Goal: Find specific page/section: Find specific page/section

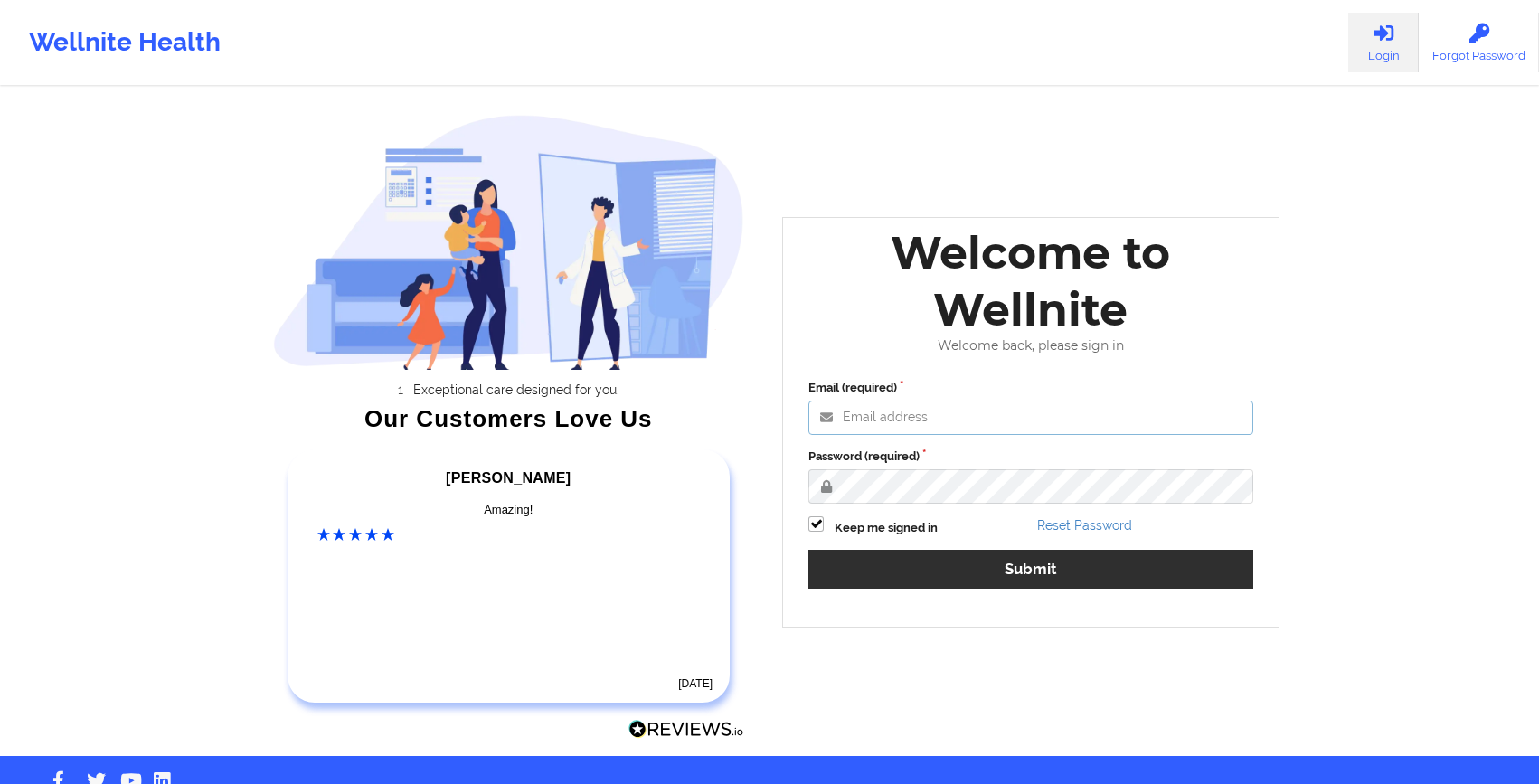
type input "[EMAIL_ADDRESS][DOMAIN_NAME]"
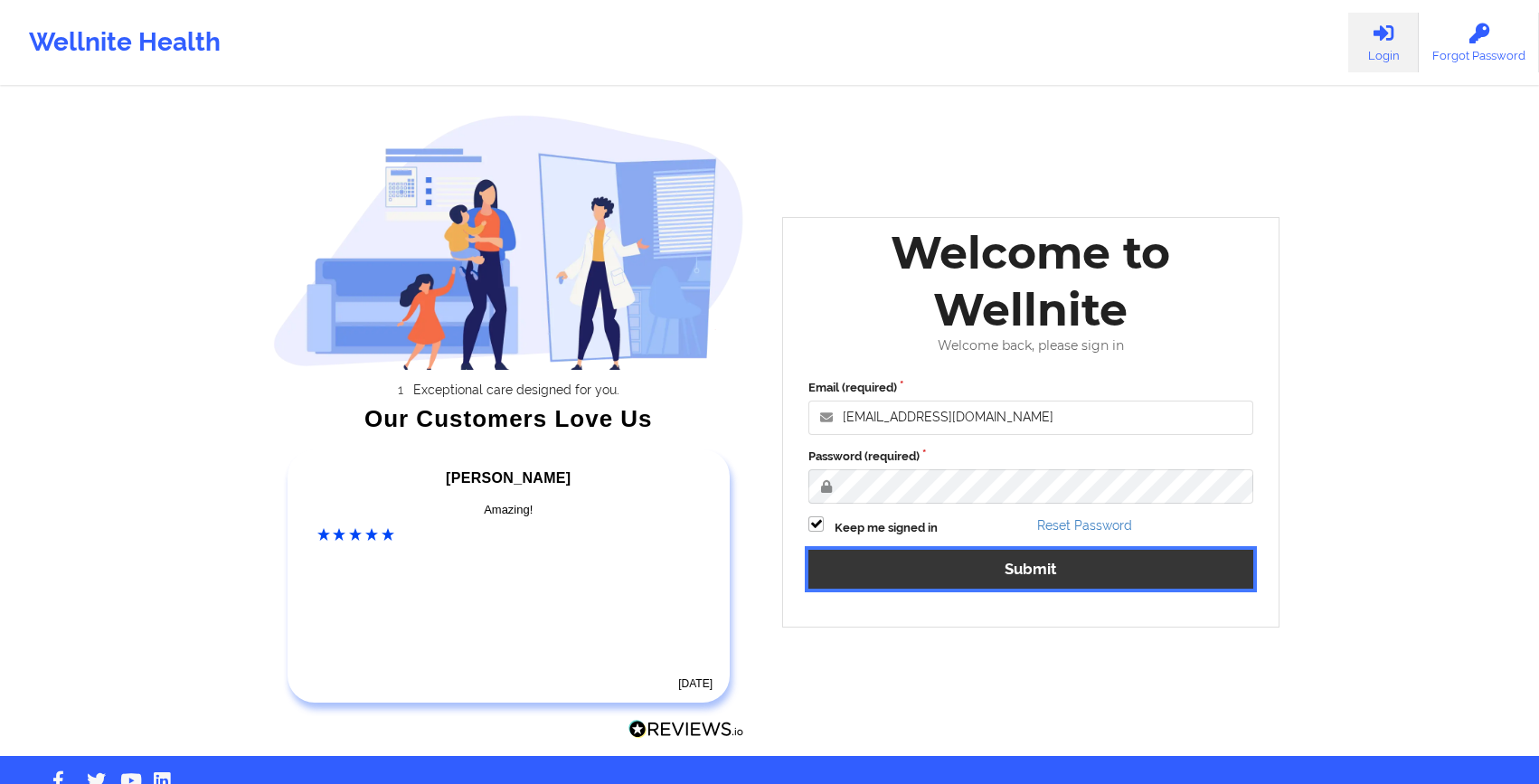
click at [975, 574] on button "Submit" at bounding box center [1030, 569] width 445 height 39
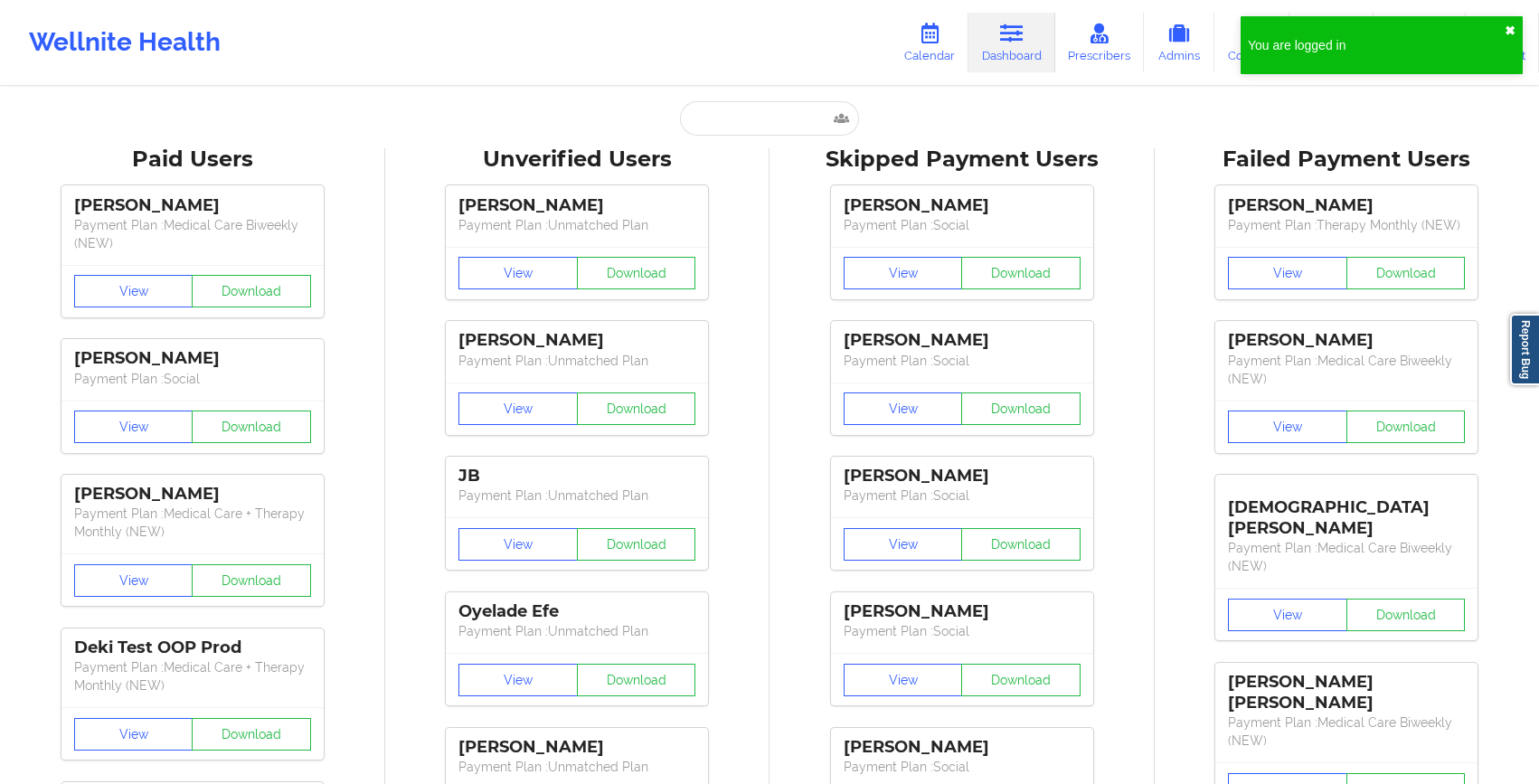
click at [1506, 27] on button "✖︎" at bounding box center [1511, 30] width 11 height 14
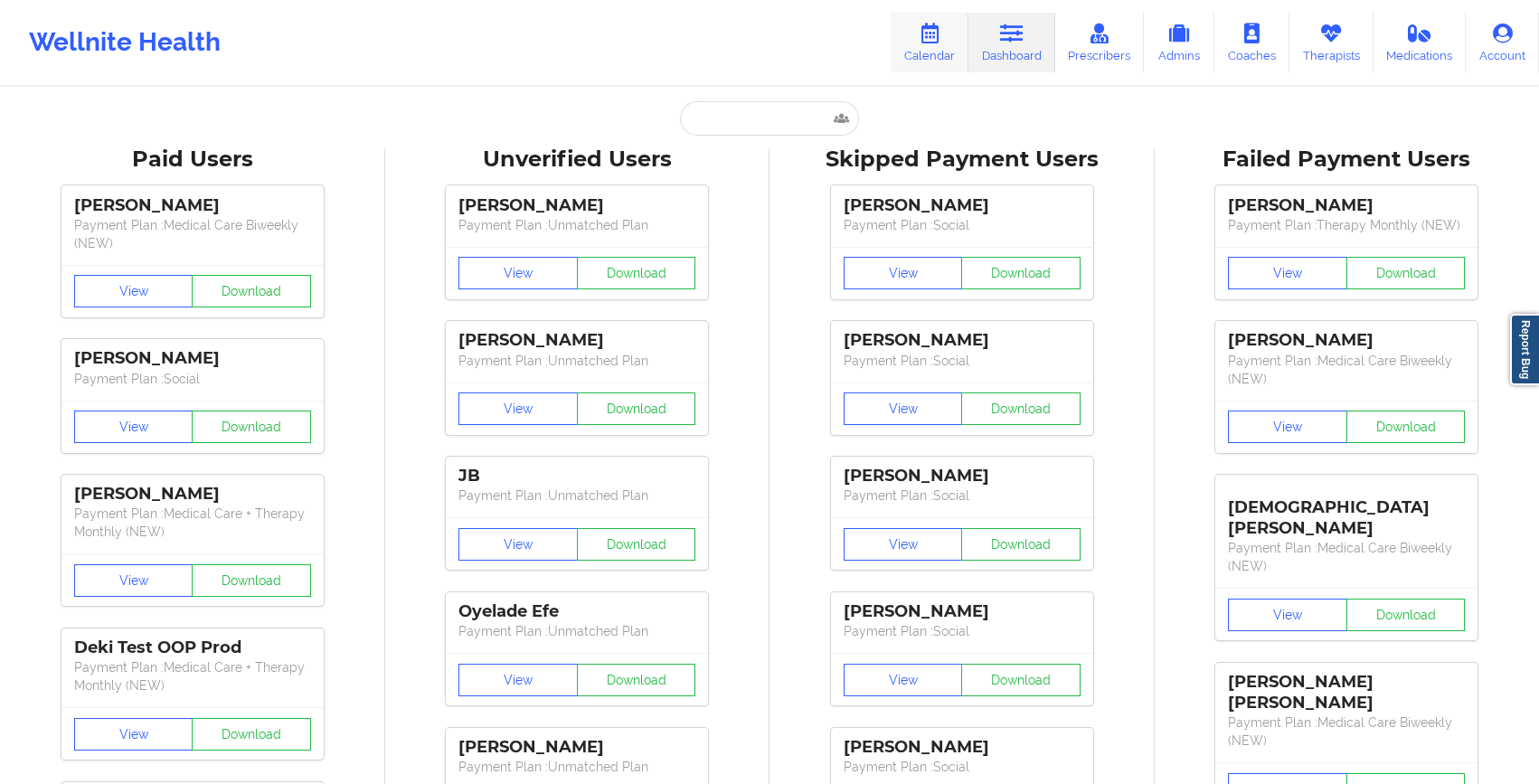
click at [941, 34] on icon at bounding box center [929, 33] width 24 height 20
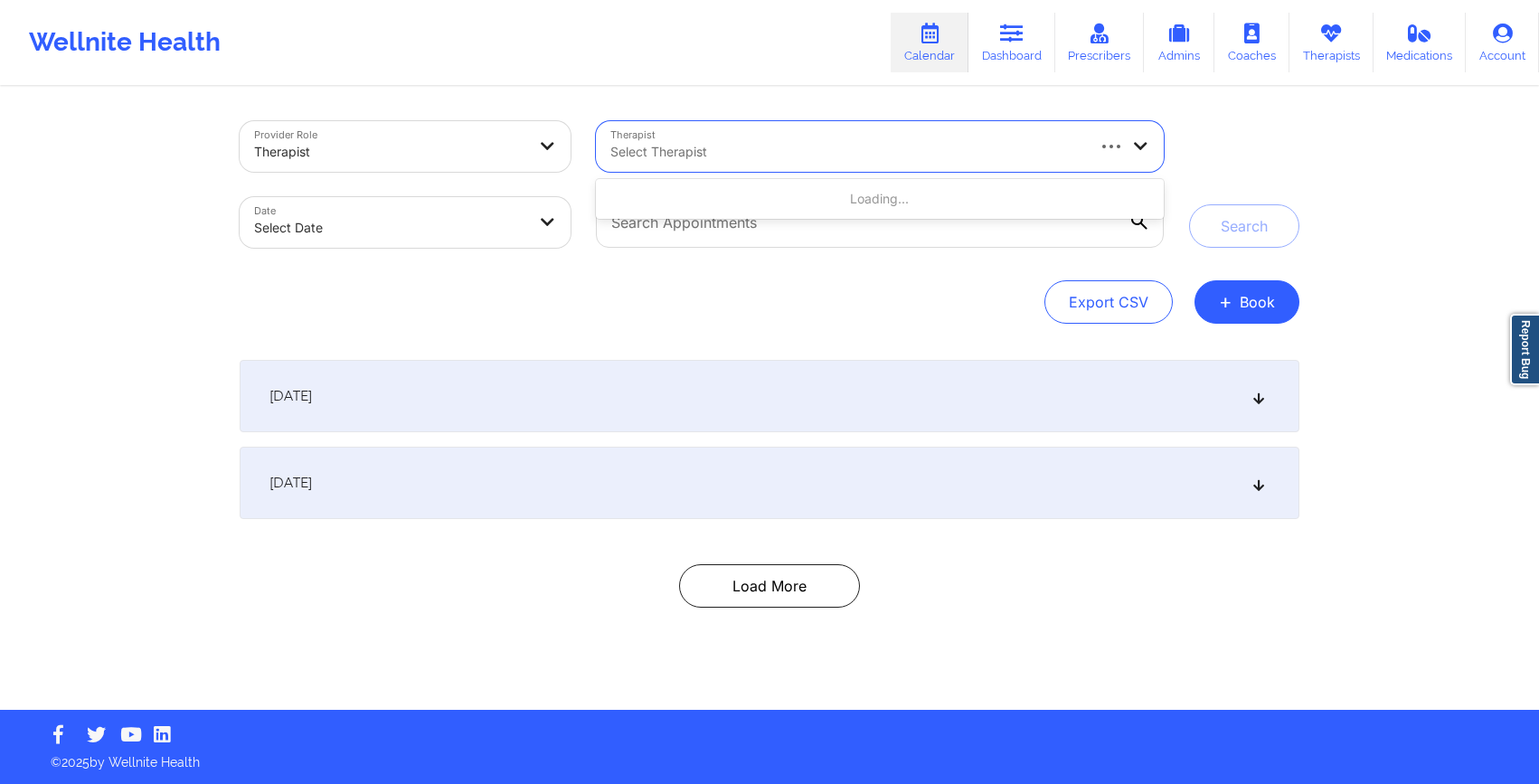
click at [754, 159] on div at bounding box center [846, 151] width 473 height 22
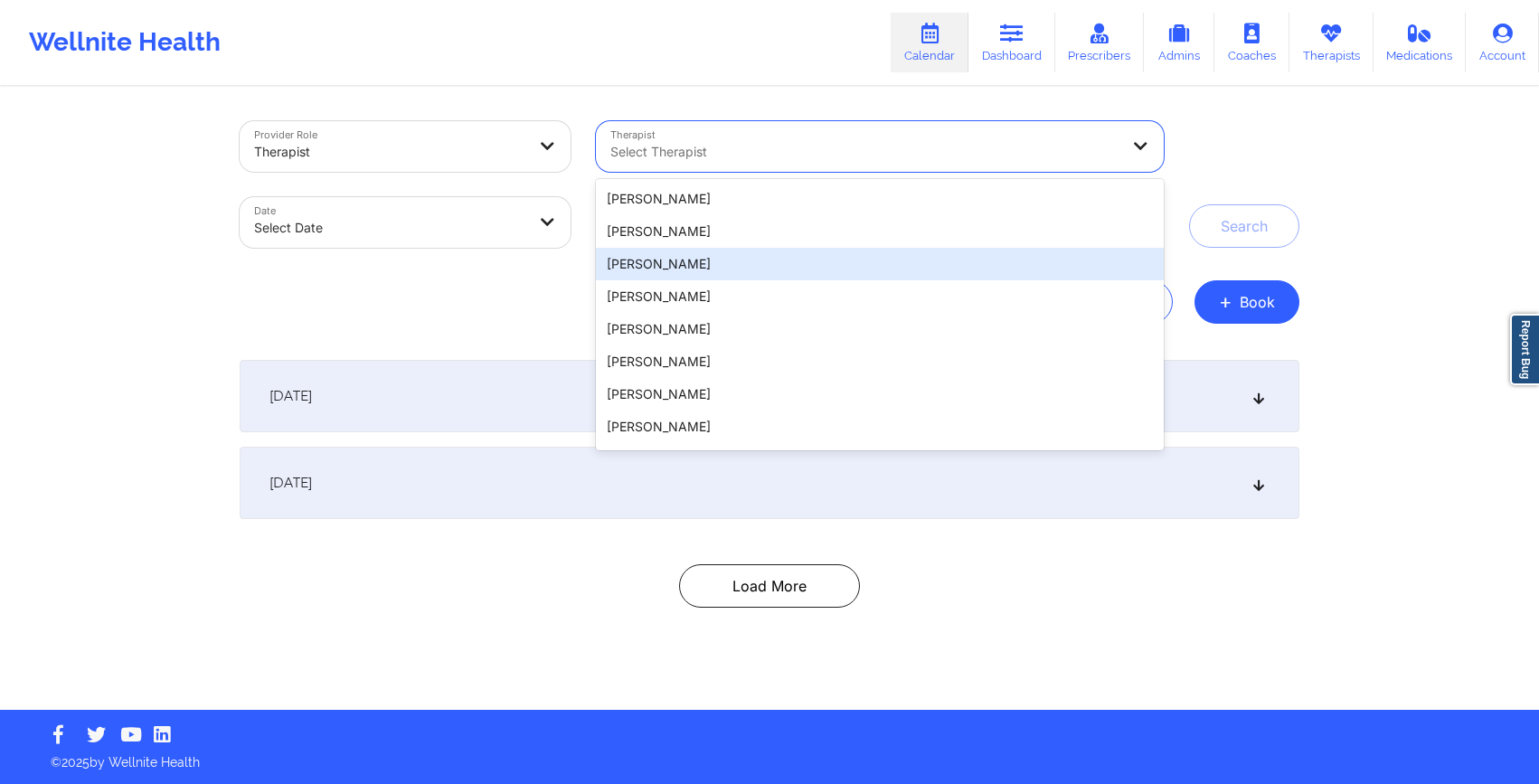
click at [454, 295] on div "Export CSV + Book" at bounding box center [769, 302] width 1060 height 43
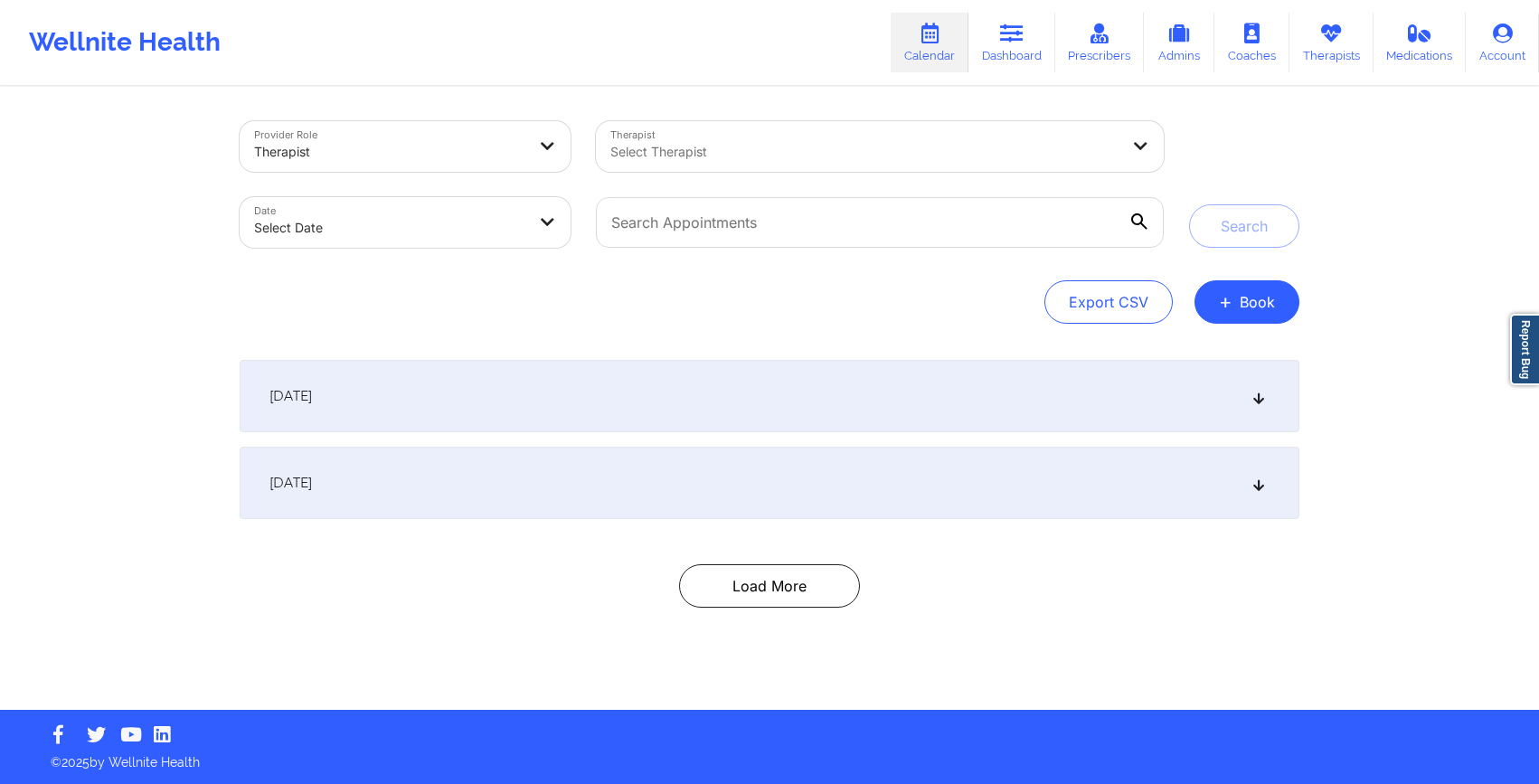
select select "2025-8"
select select "2025-9"
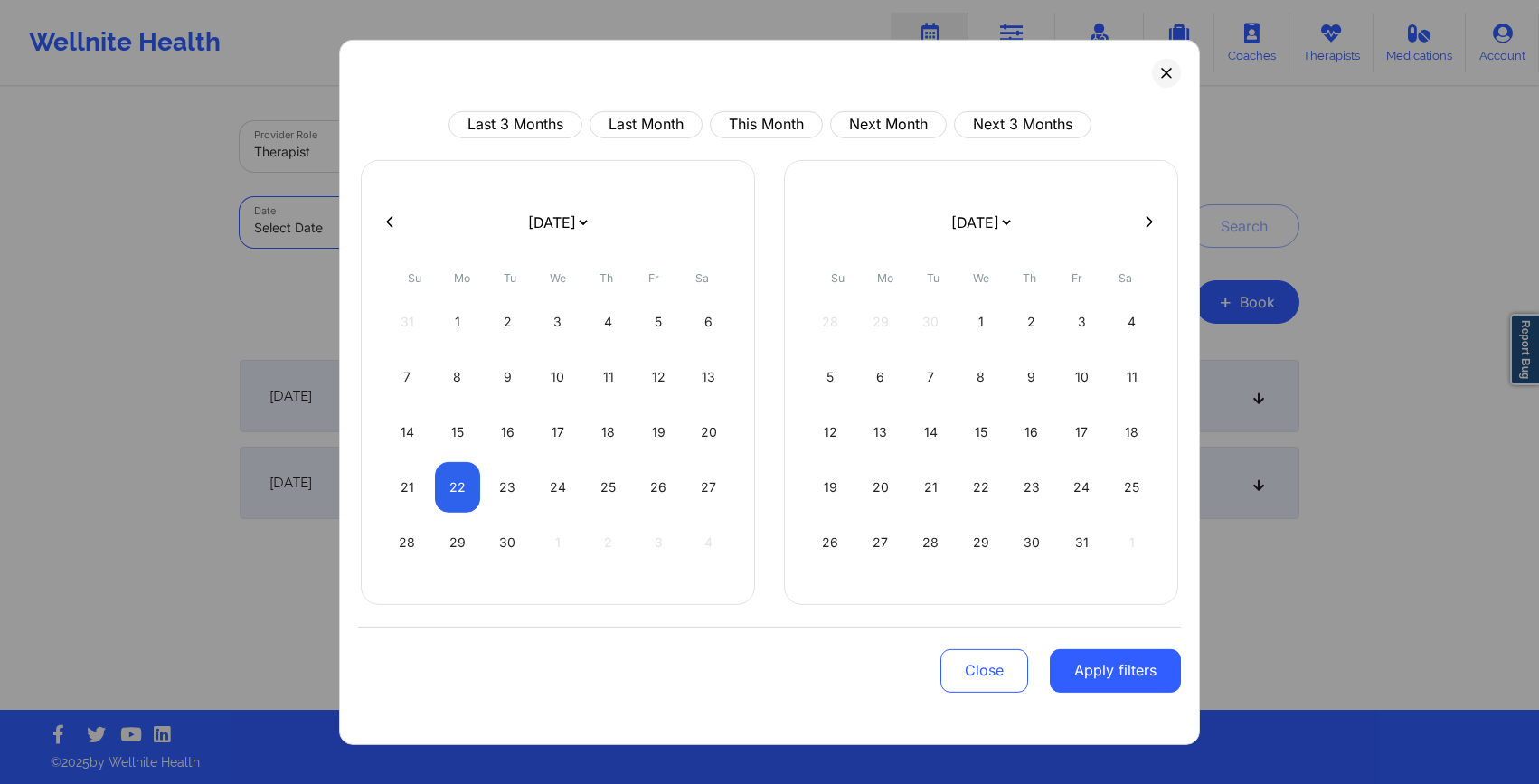
click at [449, 226] on body "Wellnite Health Calendar Dashboard Prescribers Admins Coaches Therapists Medica…" at bounding box center [769, 392] width 1539 height 784
click at [466, 487] on div "22" at bounding box center [458, 487] width 46 height 51
select select "2025-8"
select select "2025-9"
select select "2025-8"
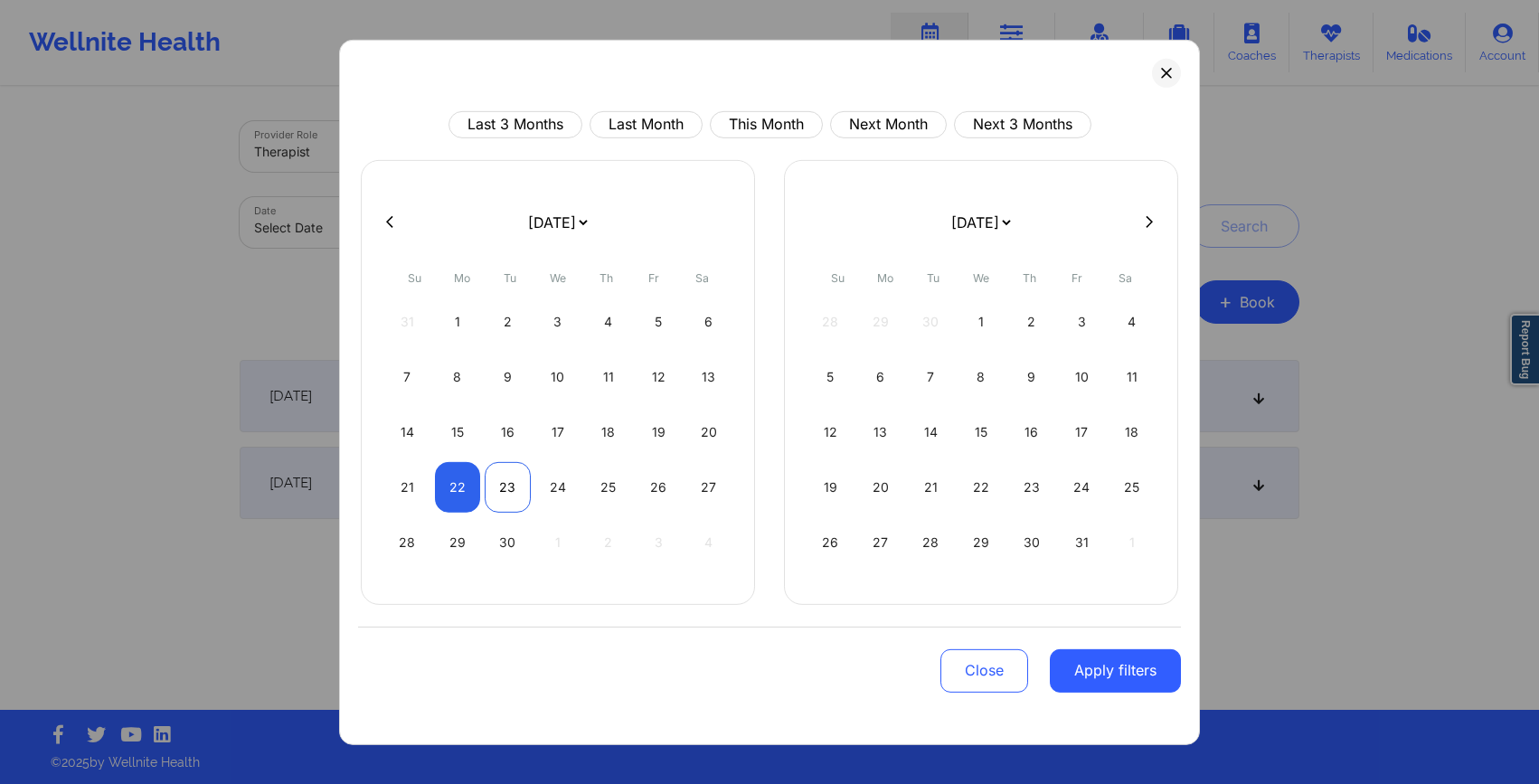
select select "2025-9"
select select "2025-8"
select select "2025-9"
click at [453, 486] on div "22" at bounding box center [458, 487] width 46 height 51
select select "2025-8"
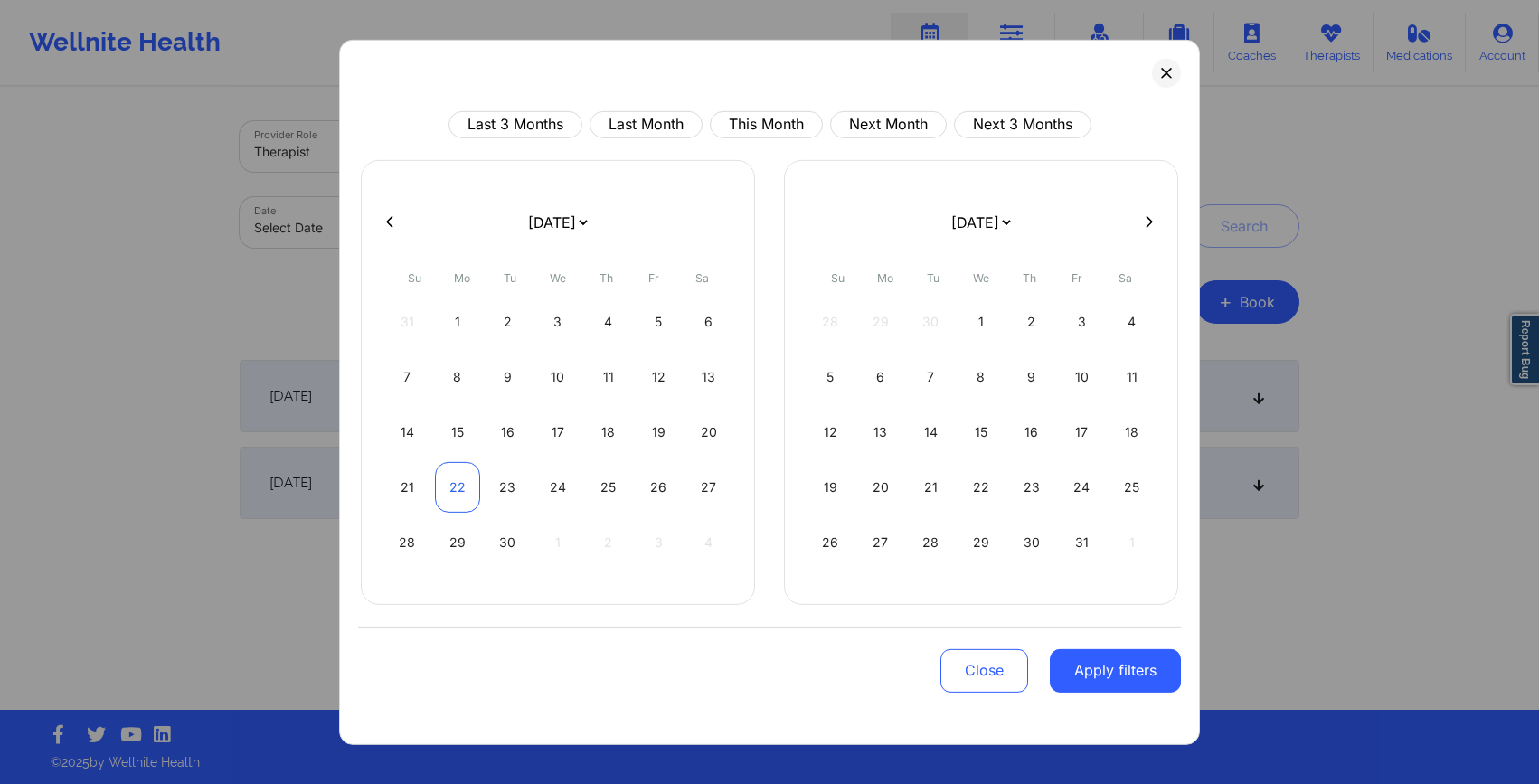
select select "2025-9"
click at [975, 487] on div "22" at bounding box center [982, 487] width 46 height 51
select select "2025-9"
select select "2025-10"
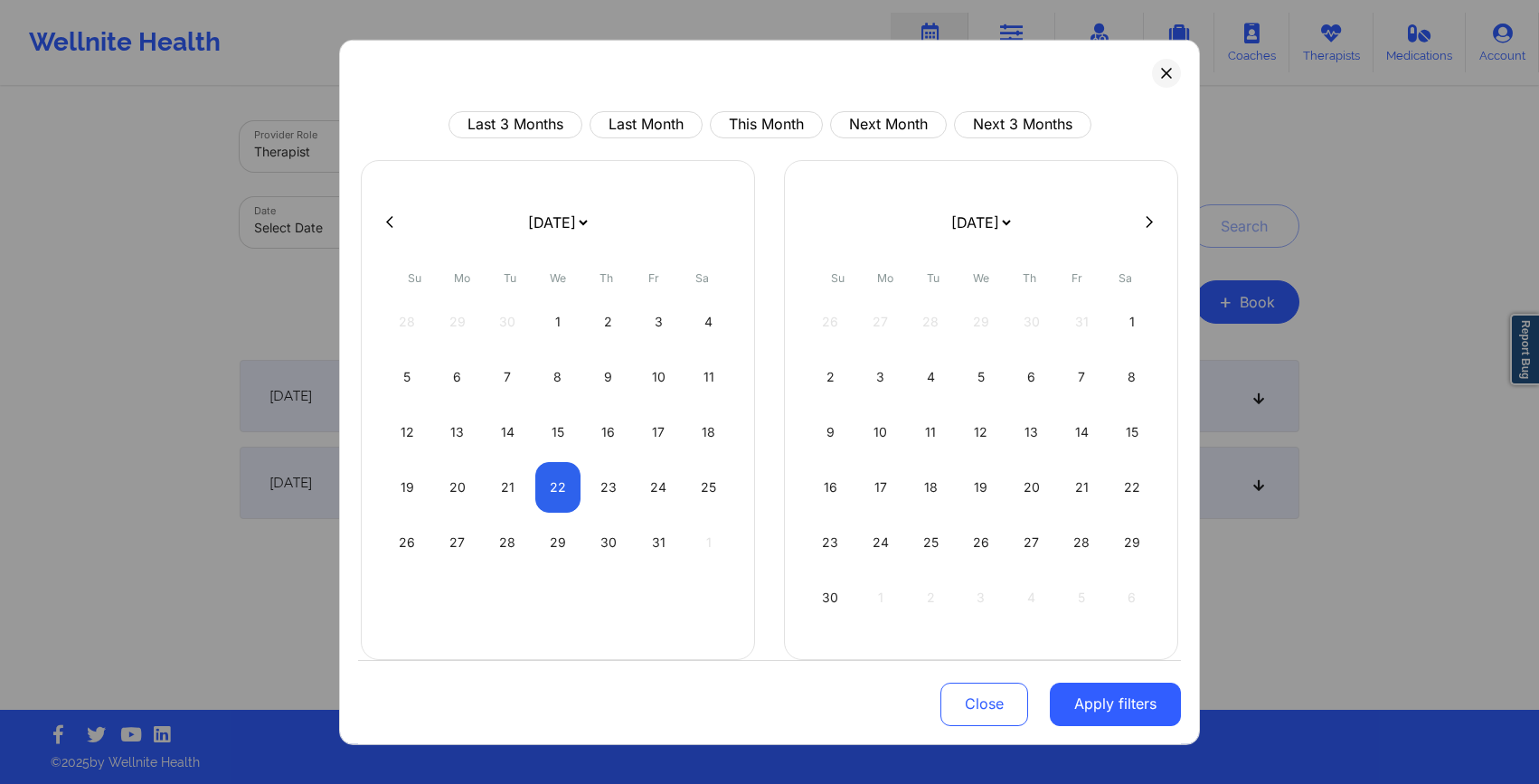
select select "2025-9"
select select "2025-10"
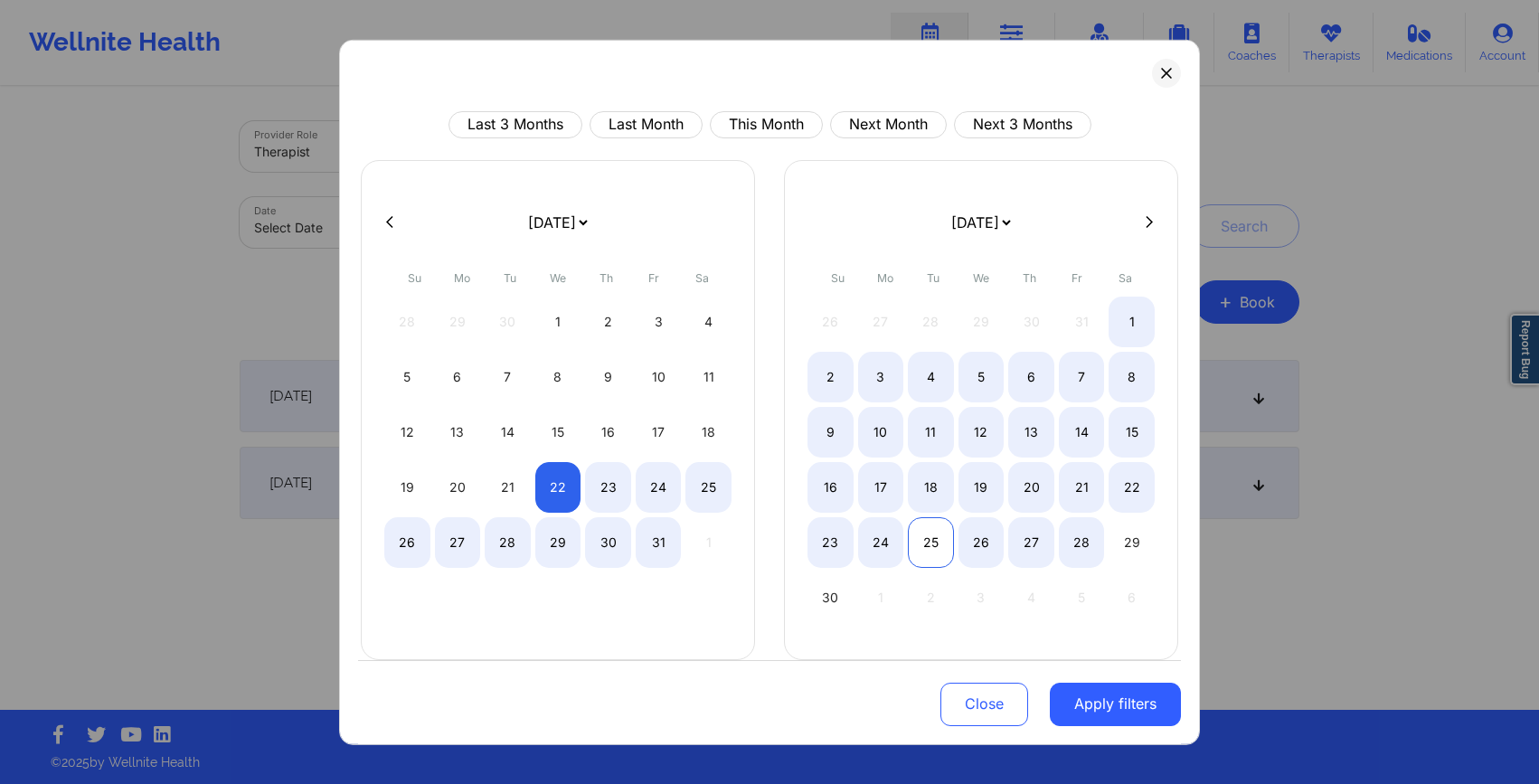
select select "2025-9"
select select "2025-10"
select select "2025-9"
select select "2025-10"
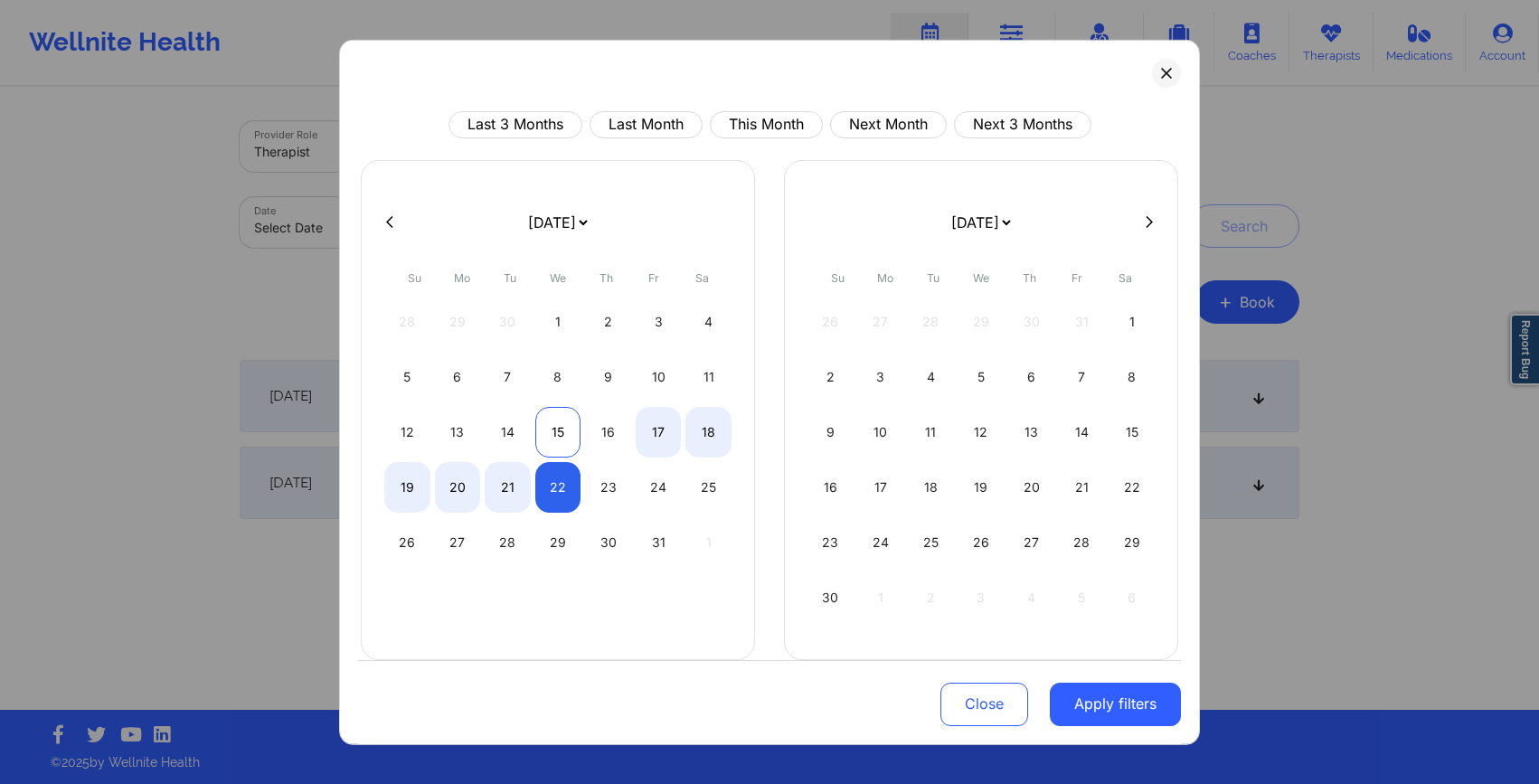
select select "2025-9"
select select "2025-10"
select select "2025-9"
select select "2025-10"
click at [547, 486] on div "22" at bounding box center [557, 487] width 46 height 51
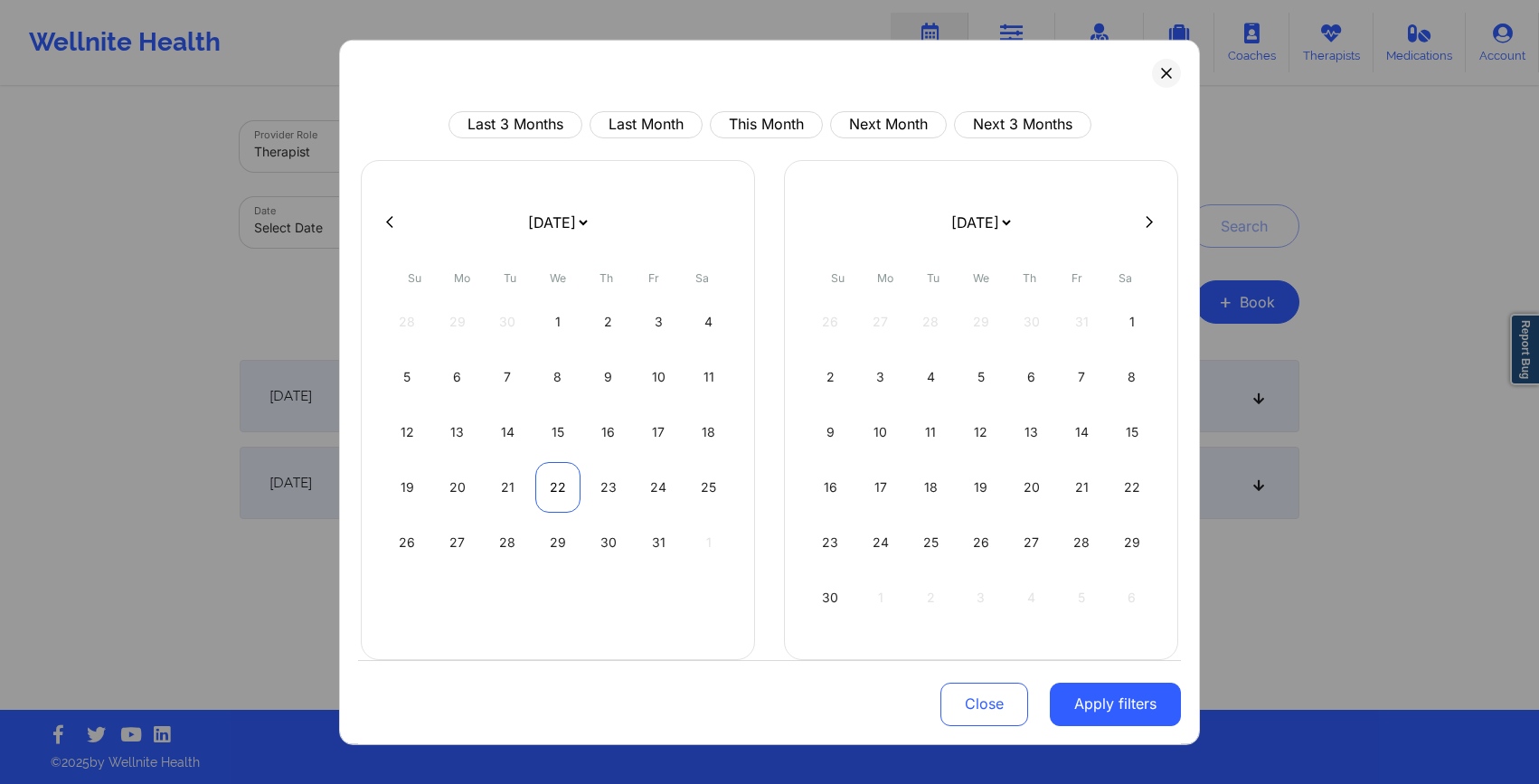
select select "2025-9"
select select "2025-10"
click at [1103, 705] on button "Apply filters" at bounding box center [1115, 704] width 131 height 43
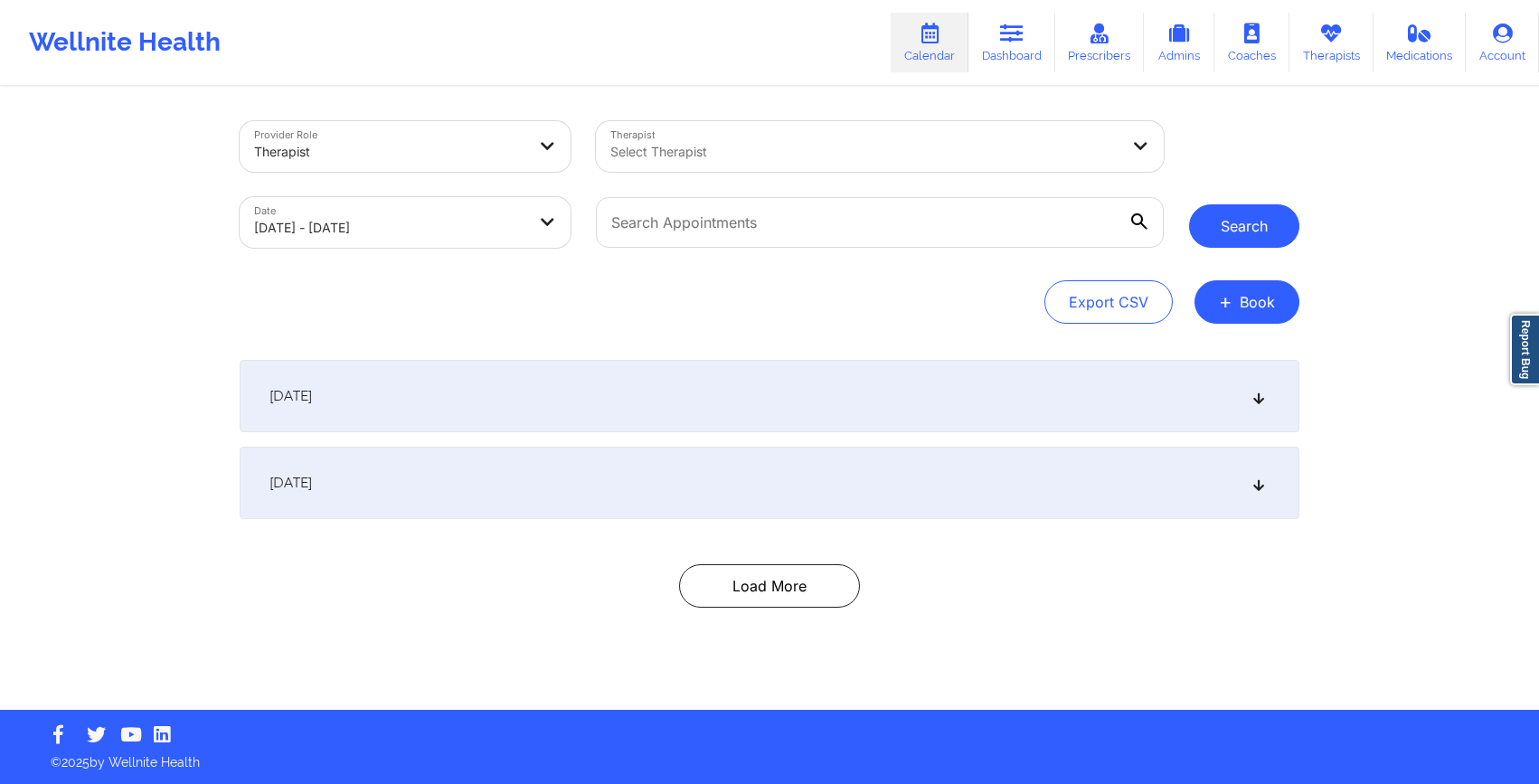
click at [1252, 229] on button "Search" at bounding box center [1244, 226] width 110 height 43
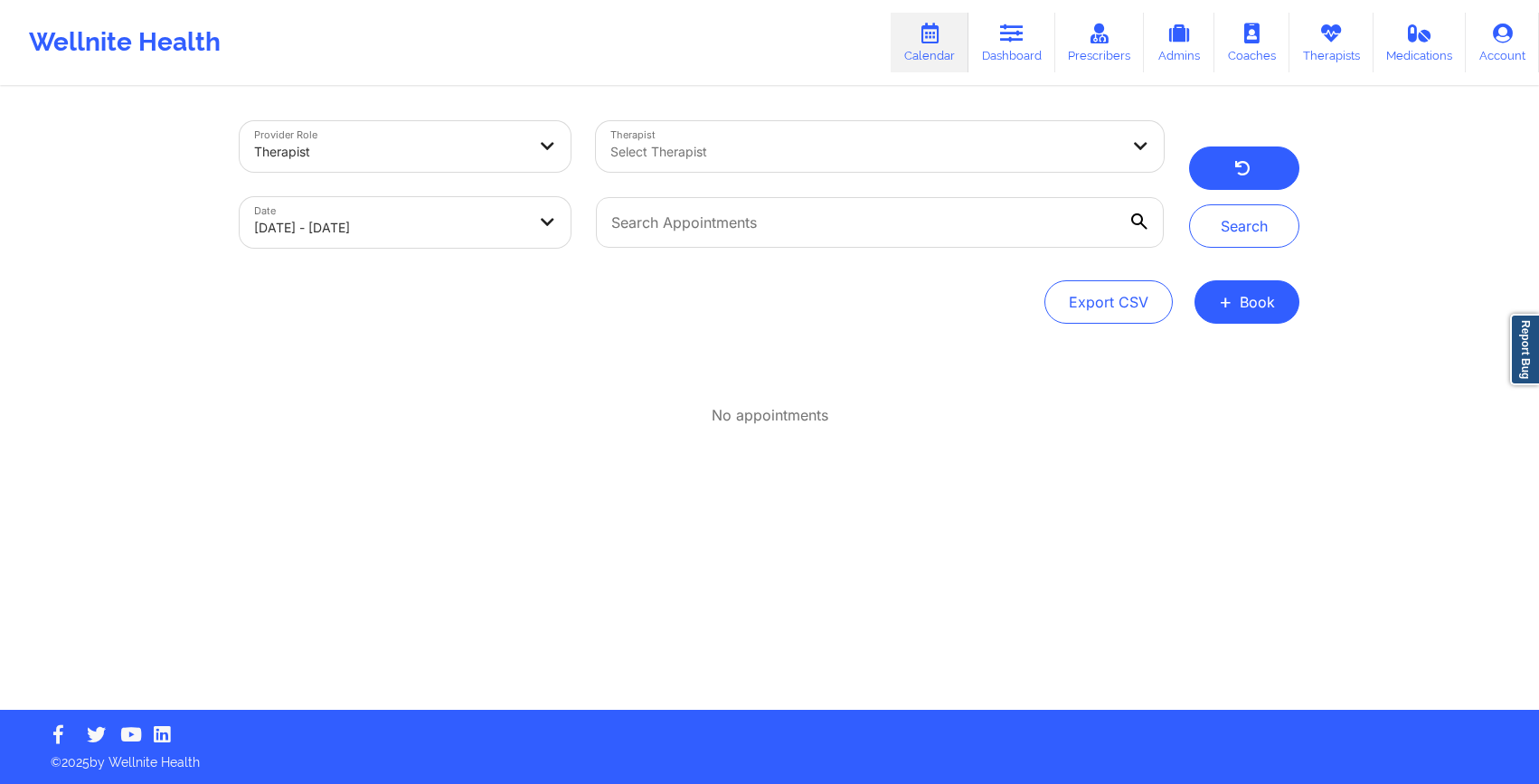
click at [1227, 177] on button "button" at bounding box center [1244, 168] width 110 height 43
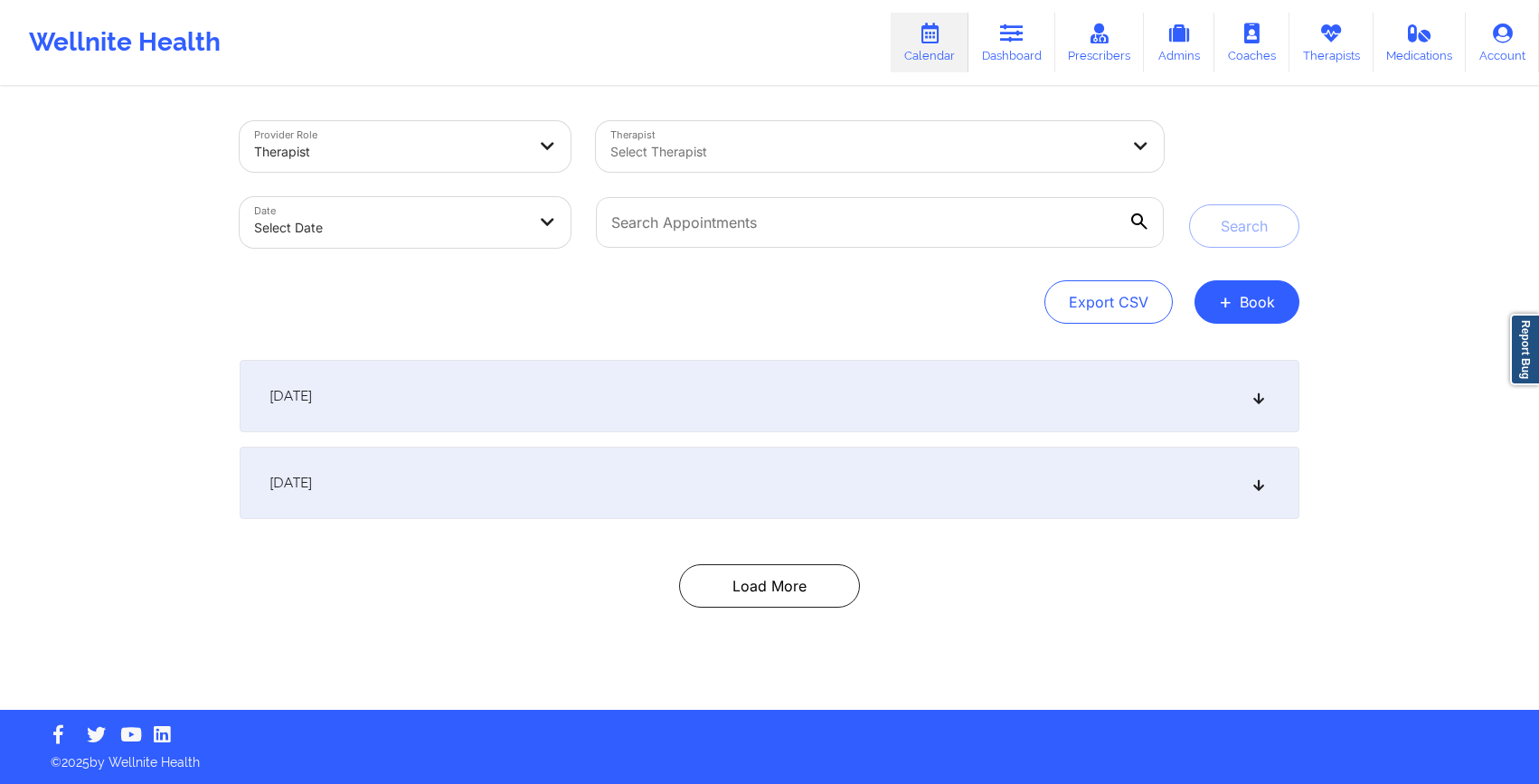
click at [434, 482] on div "[DATE]" at bounding box center [769, 482] width 1060 height 72
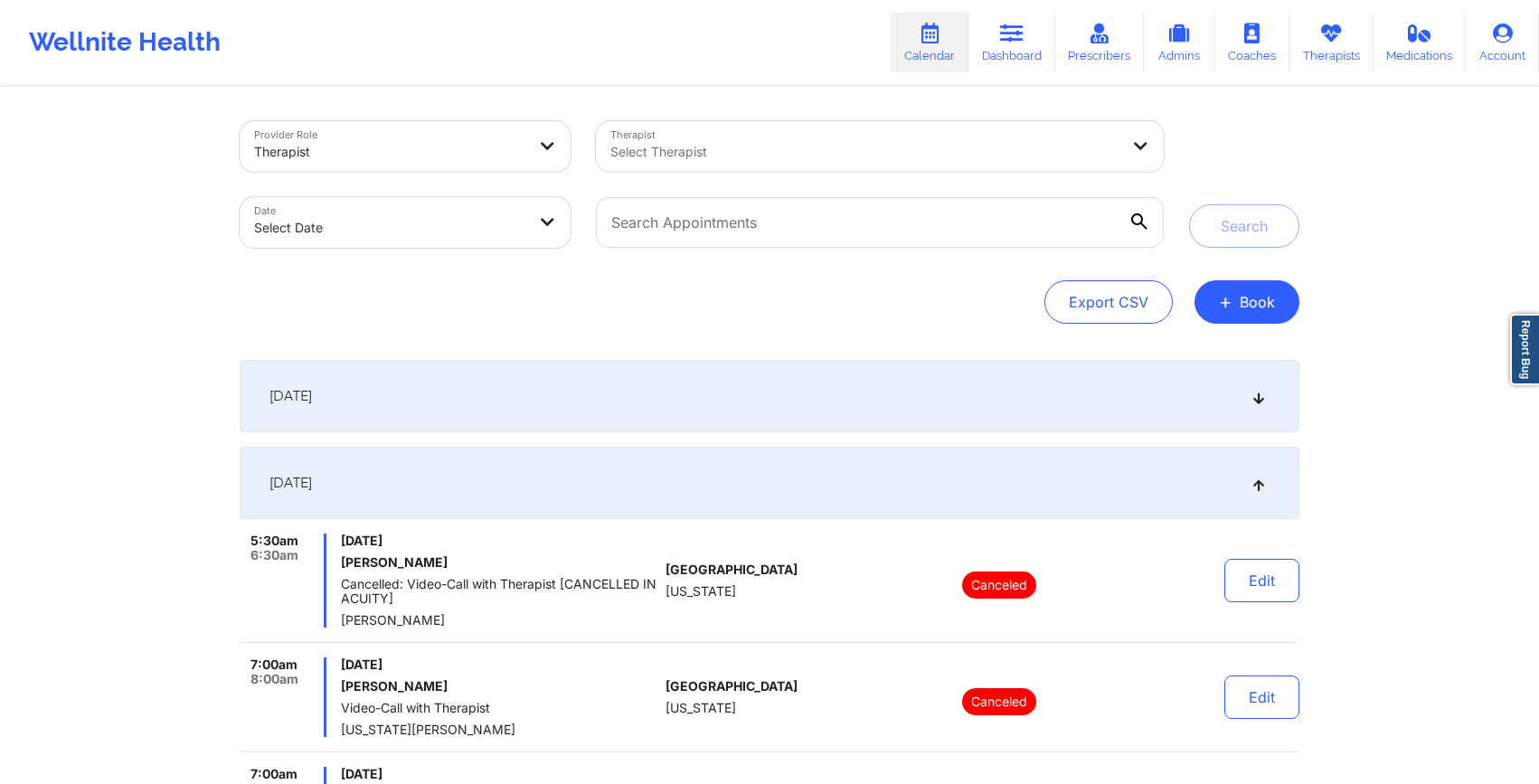
click at [410, 478] on div "[DATE]" at bounding box center [769, 482] width 1060 height 72
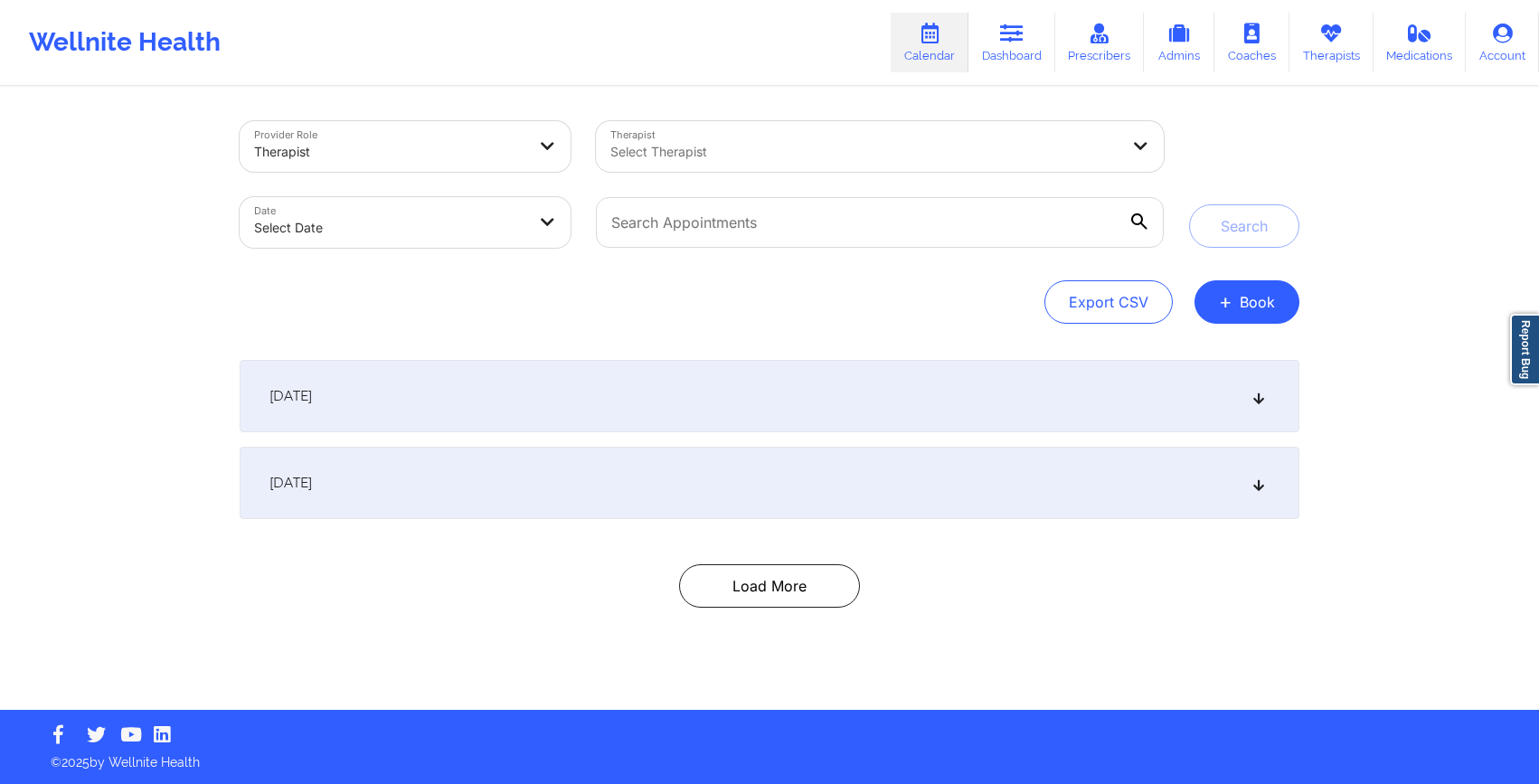
click at [351, 235] on body "Wellnite Health Calendar Dashboard Prescribers Admins Coaches Therapists Medica…" at bounding box center [769, 392] width 1539 height 784
select select "2025-8"
select select "2025-9"
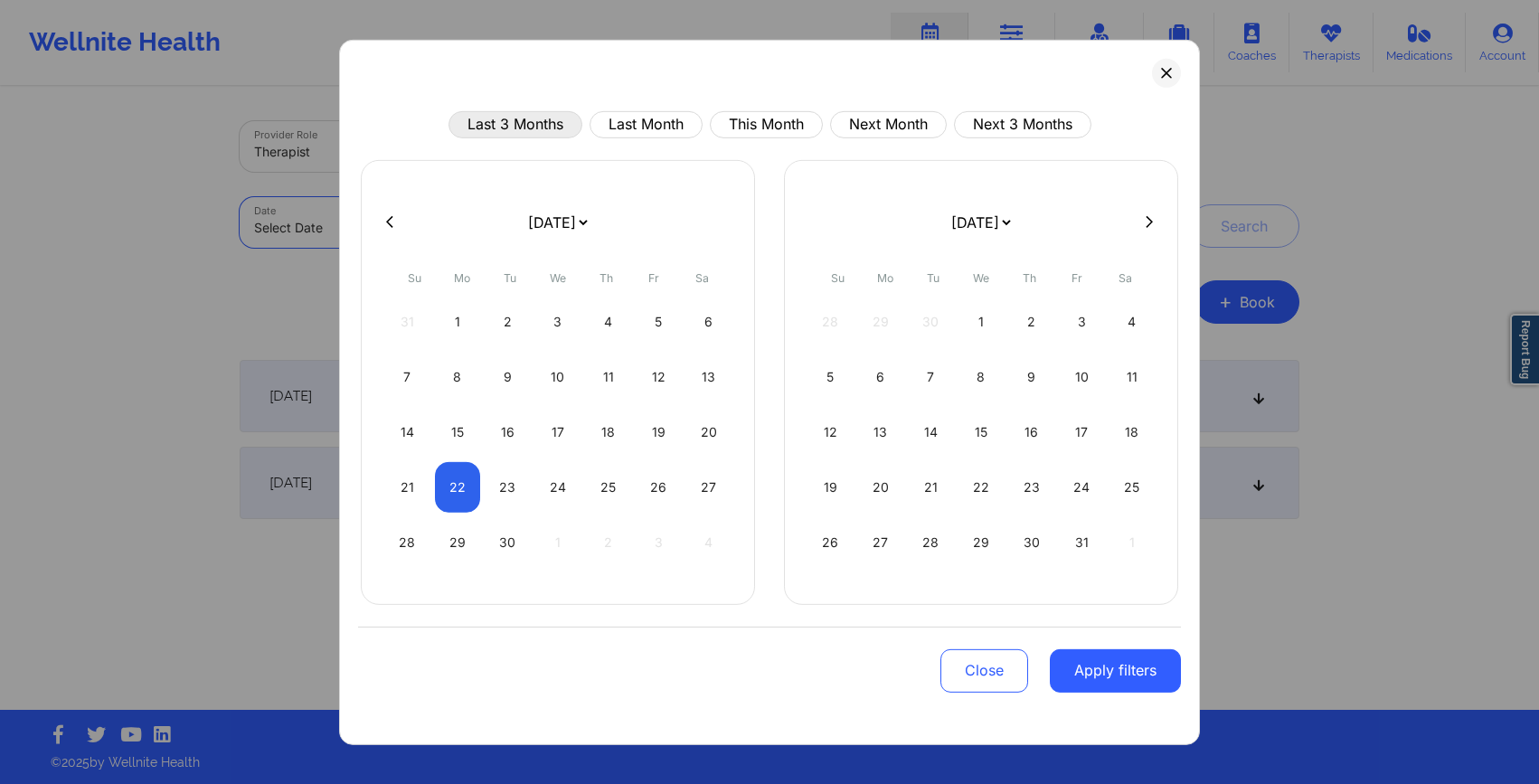
click at [524, 123] on button "Last 3 Months" at bounding box center [515, 123] width 133 height 27
select select "2025-5"
select select "2025-6"
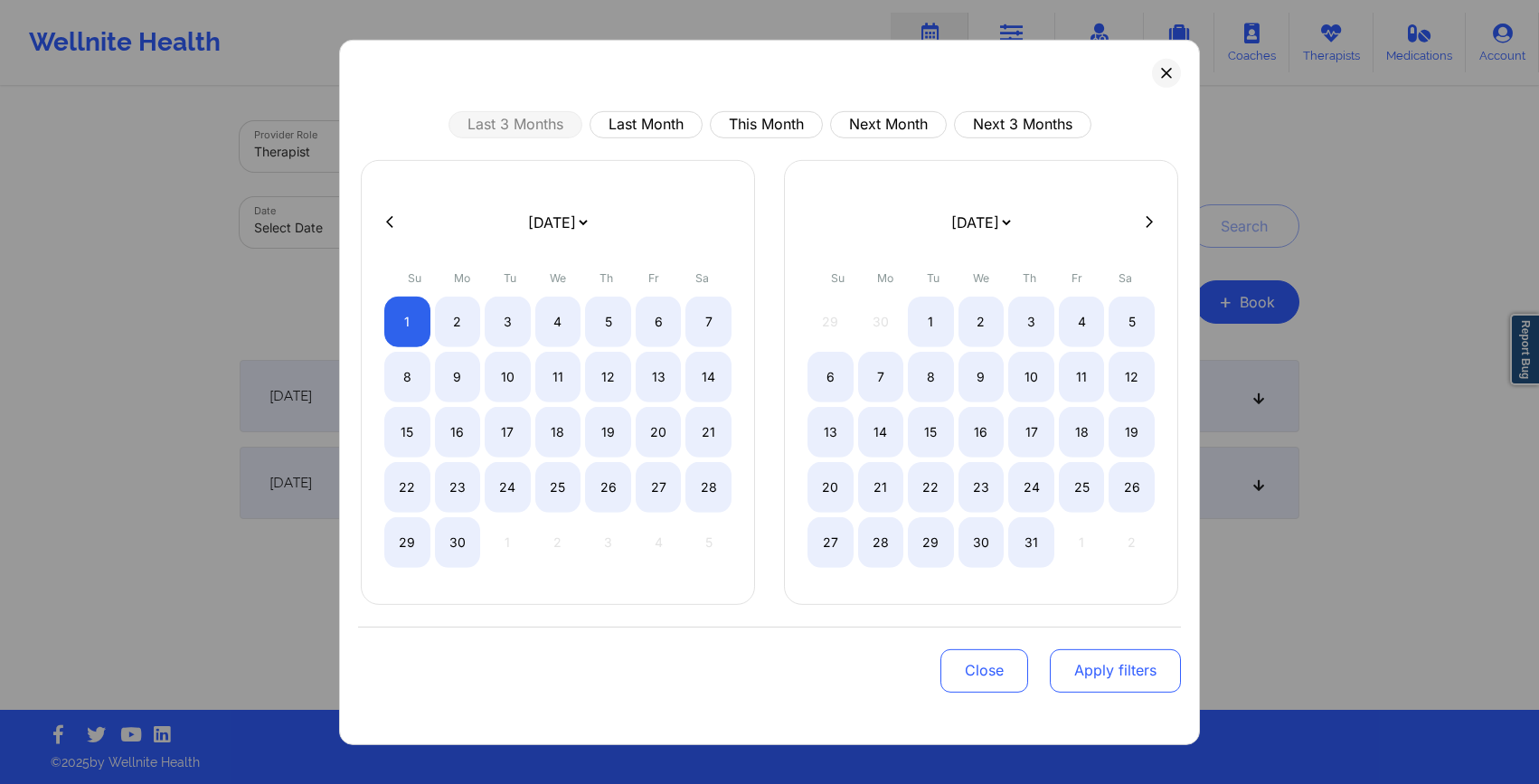
click at [1101, 671] on button "Apply filters" at bounding box center [1115, 670] width 131 height 43
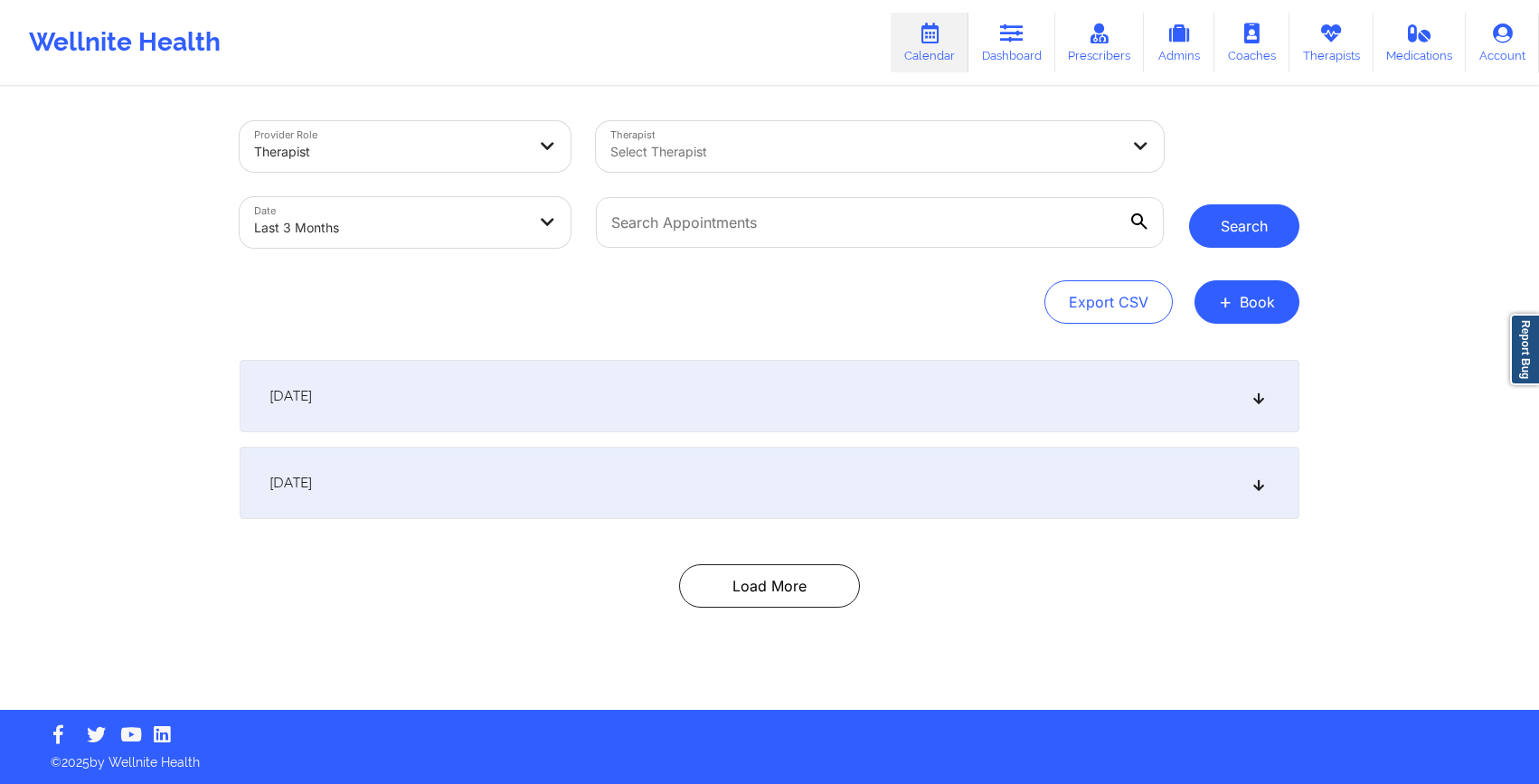
click at [1272, 232] on button "Search" at bounding box center [1244, 226] width 110 height 43
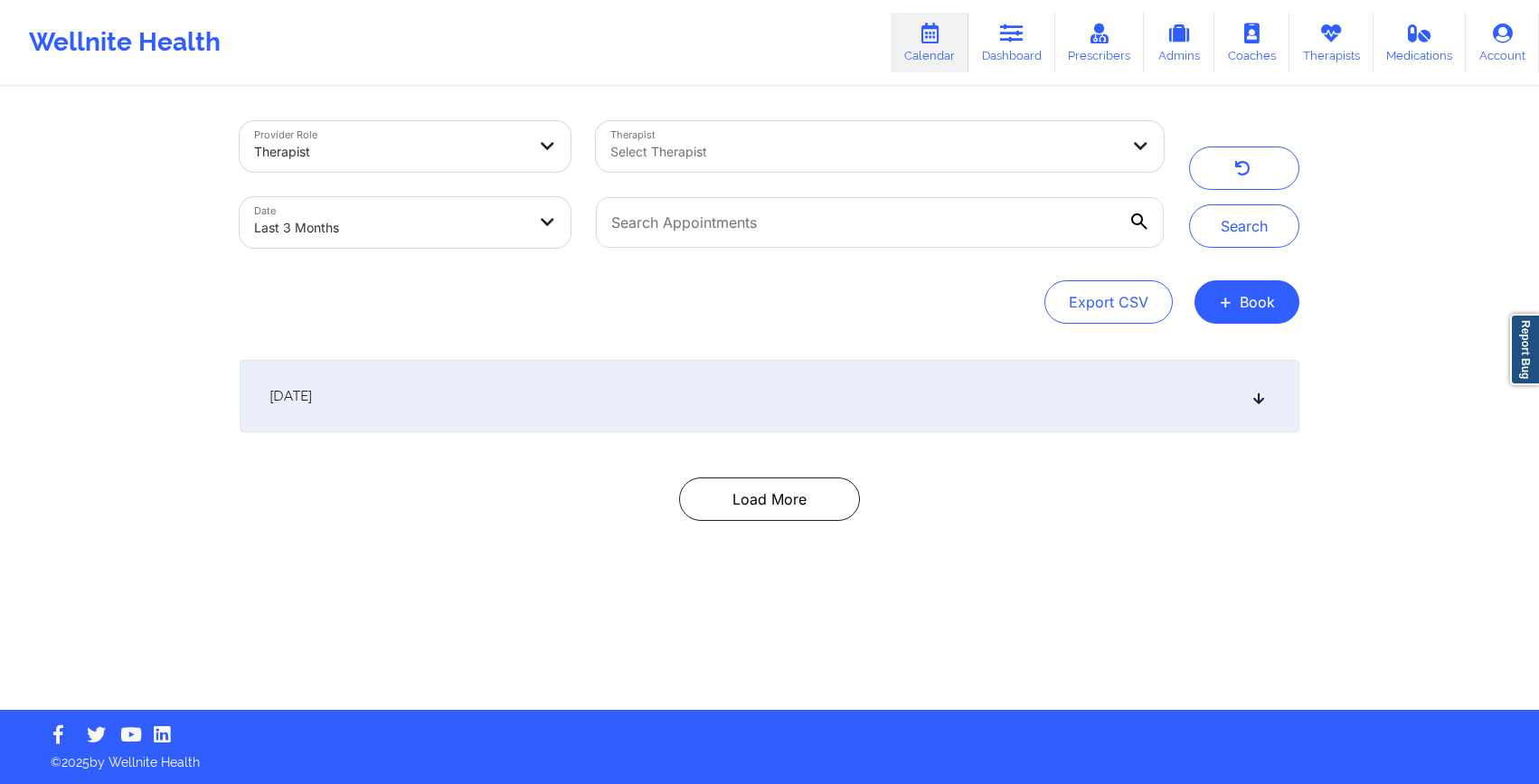
click at [705, 399] on div "[DATE]" at bounding box center [769, 396] width 1060 height 72
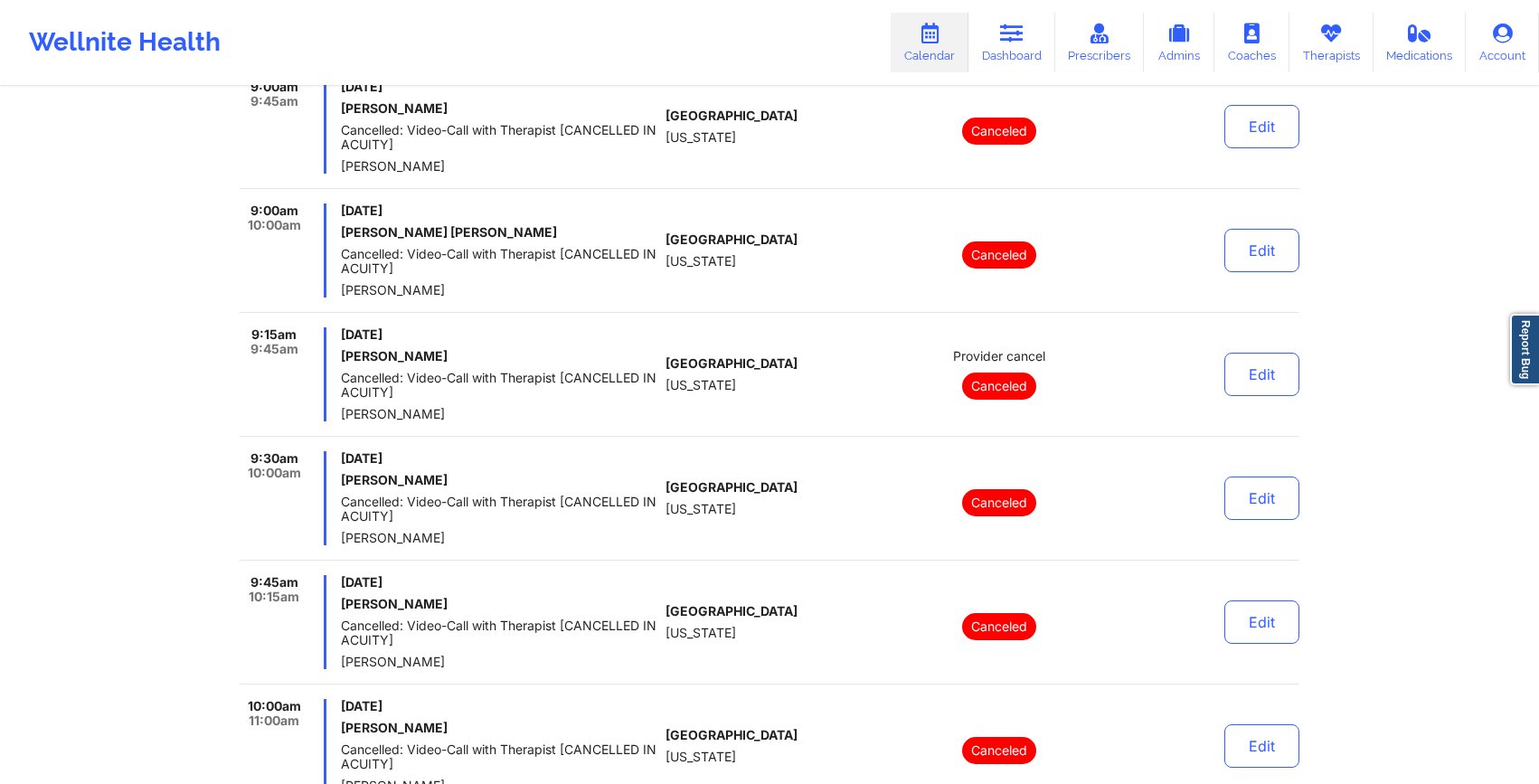
scroll to position [2446, 0]
